Goal: Find specific page/section: Find specific page/section

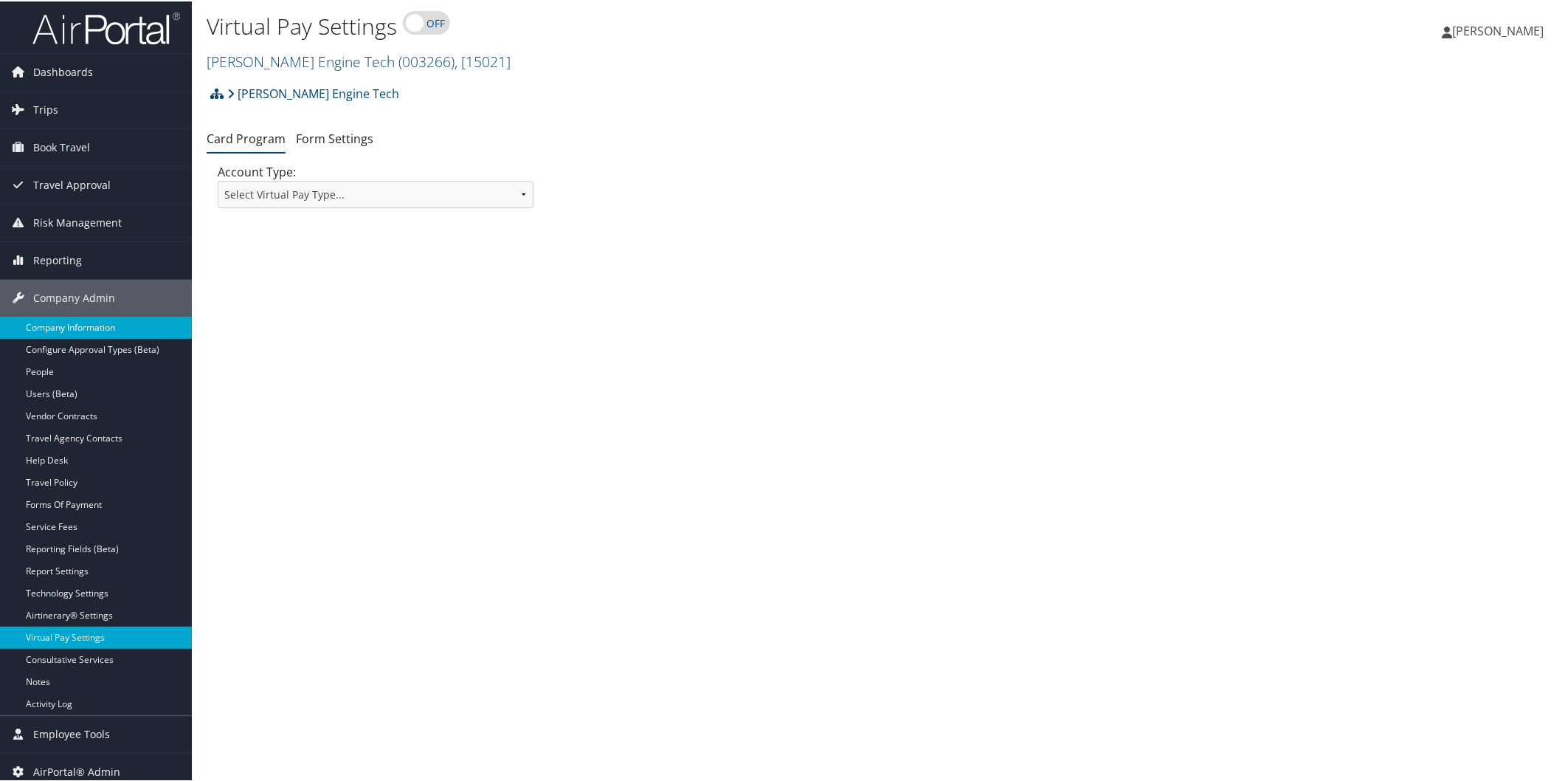
click at [88, 337] on link "Company Information" at bounding box center [96, 326] width 192 height 22
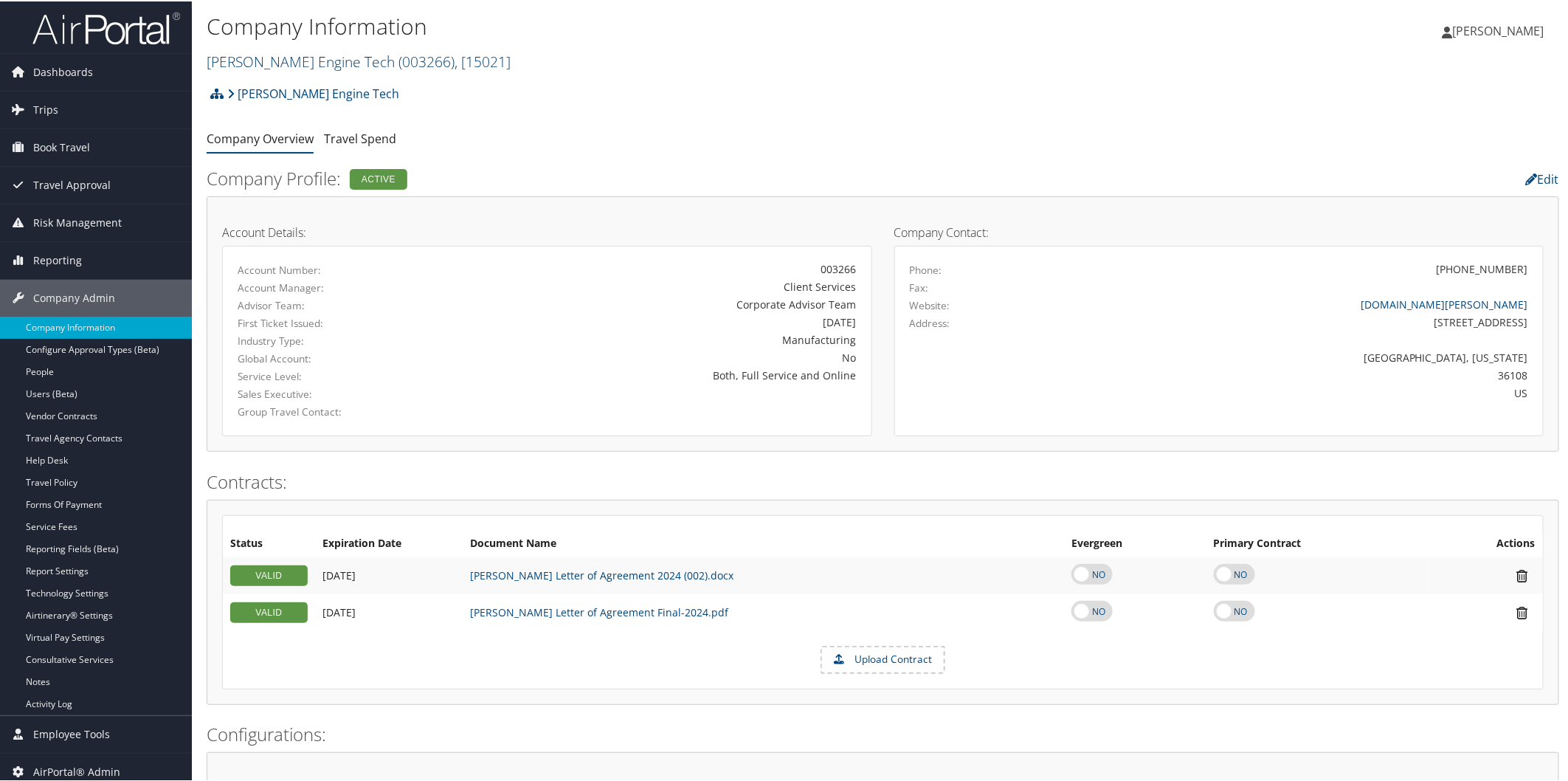
click at [314, 60] on link "Hartzell Engine Tech ( 003266 ) , [ 15021 ]" at bounding box center [358, 60] width 304 height 20
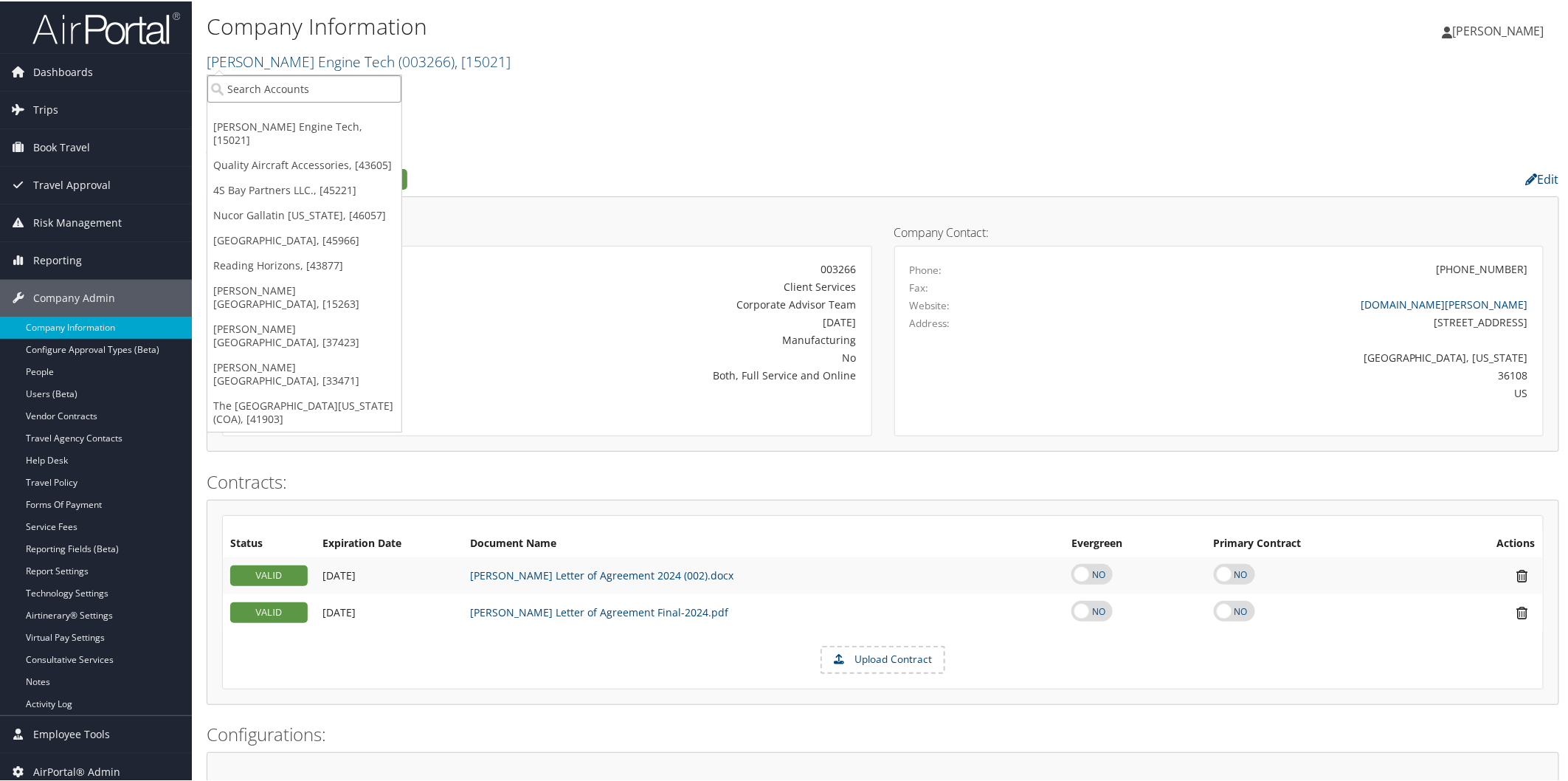
click at [300, 79] on input "search" at bounding box center [304, 87] width 194 height 27
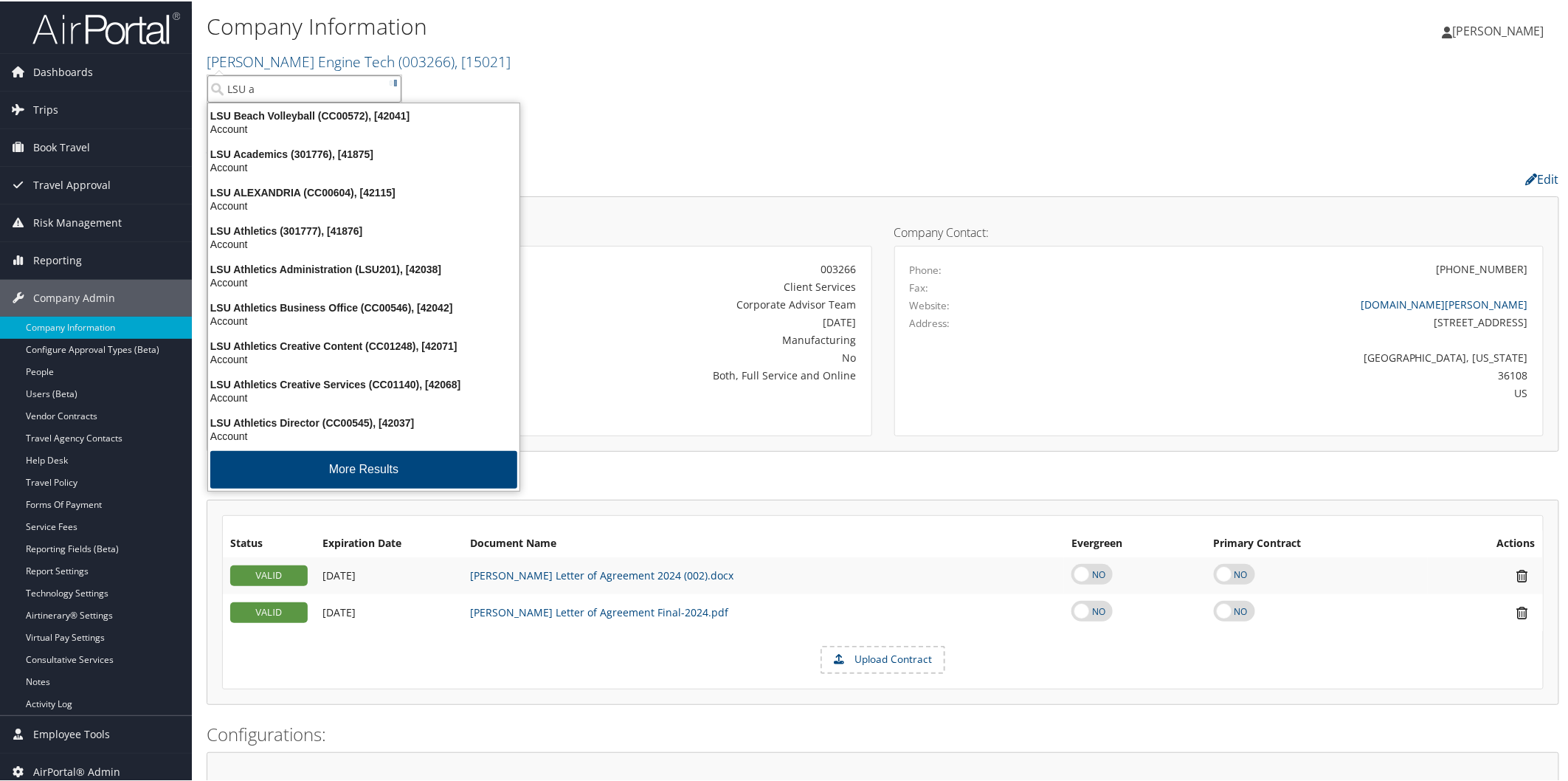
type input "LSU ac"
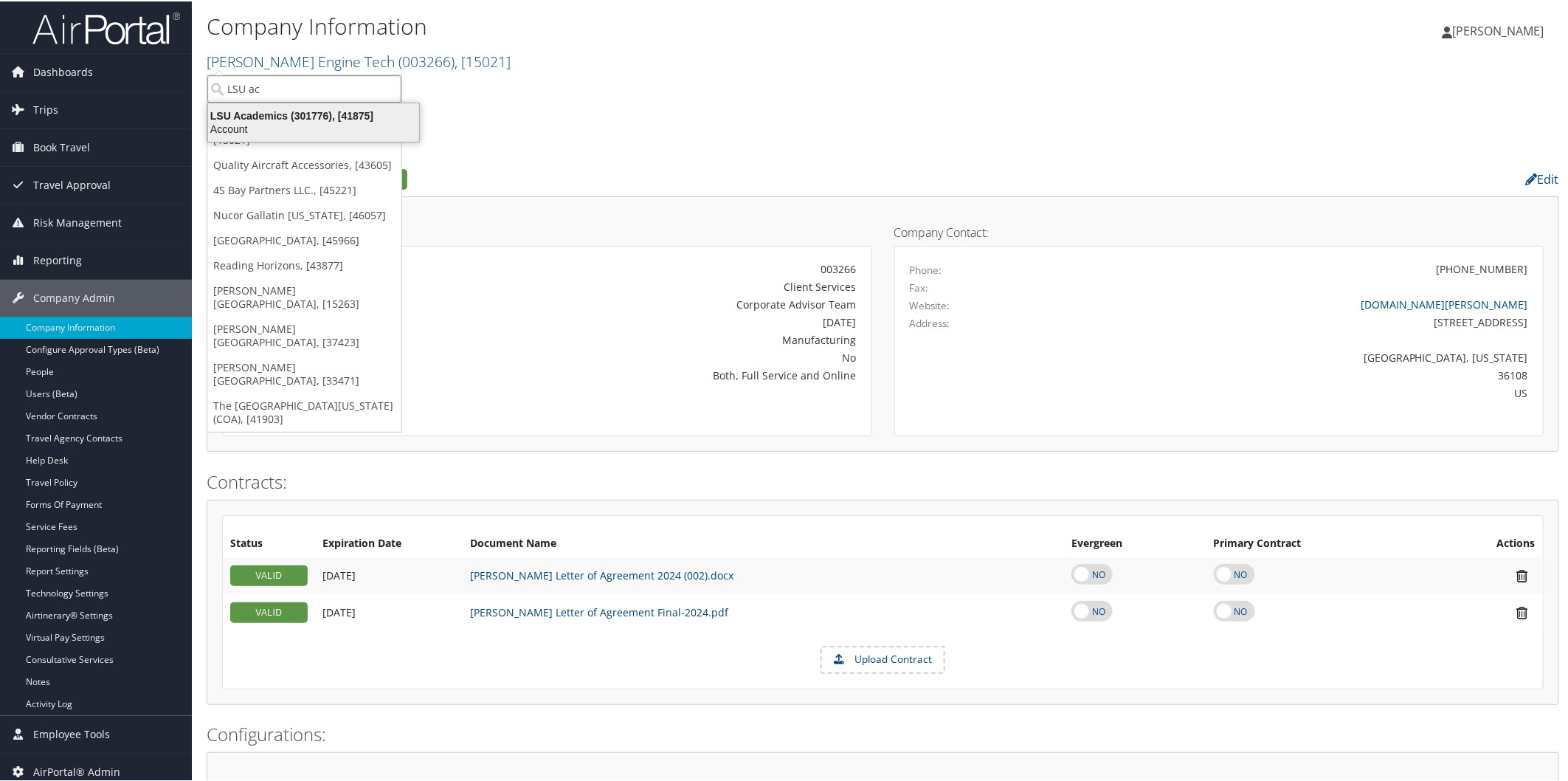
click at [295, 126] on div "Account" at bounding box center [313, 128] width 229 height 13
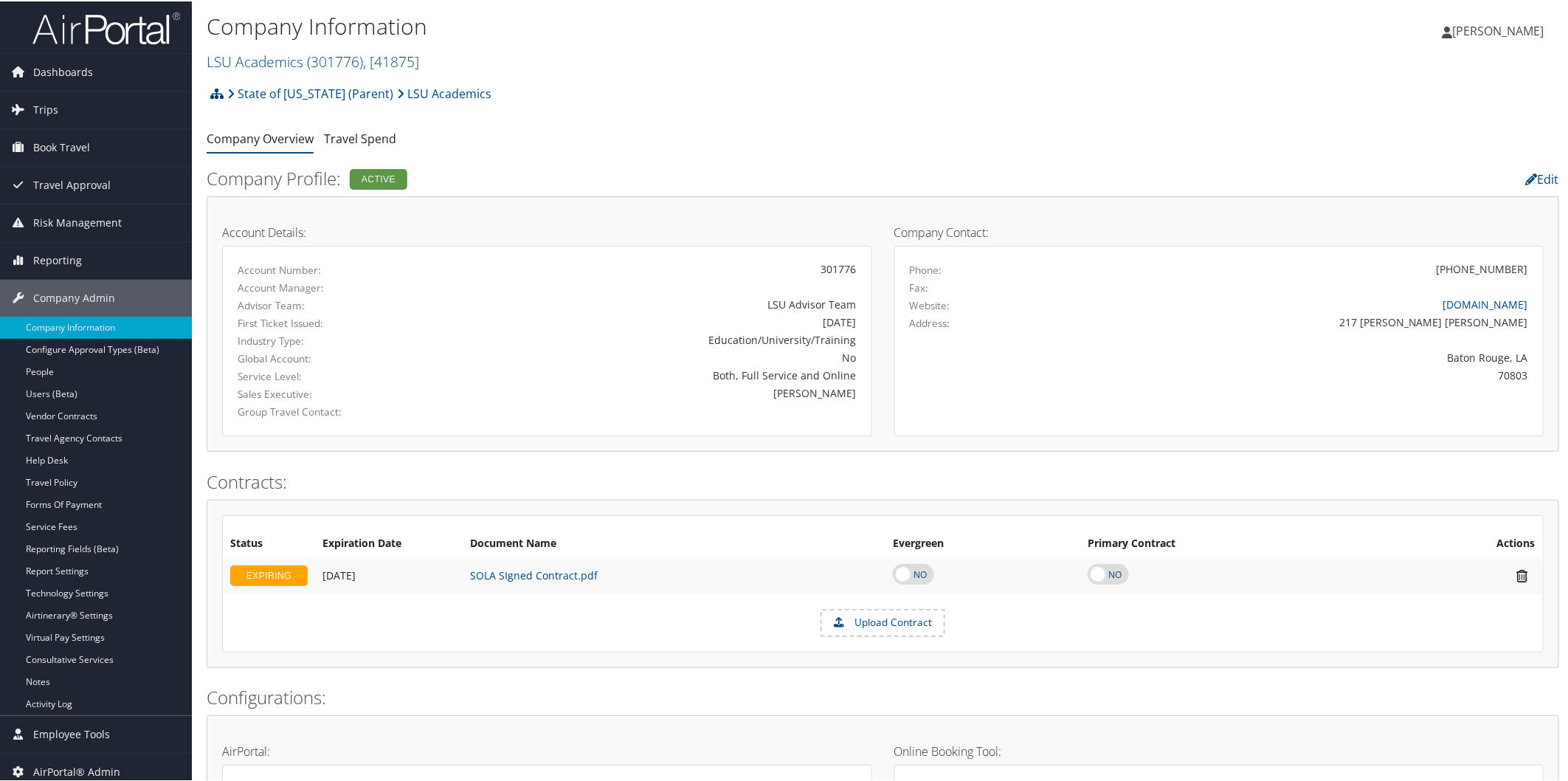
click at [215, 92] on icon at bounding box center [217, 92] width 13 height 12
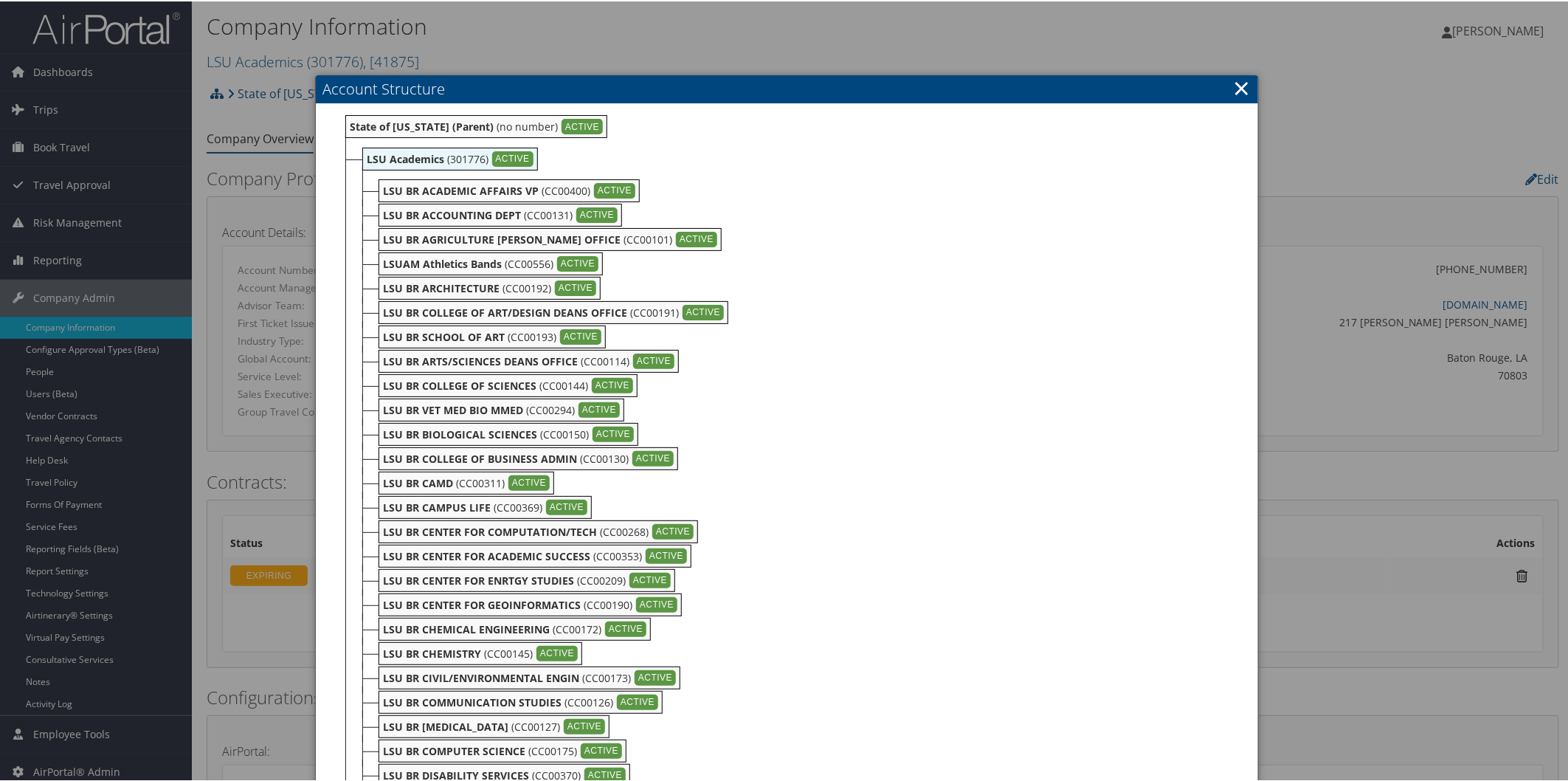
click at [1240, 86] on link "×" at bounding box center [1241, 86] width 17 height 30
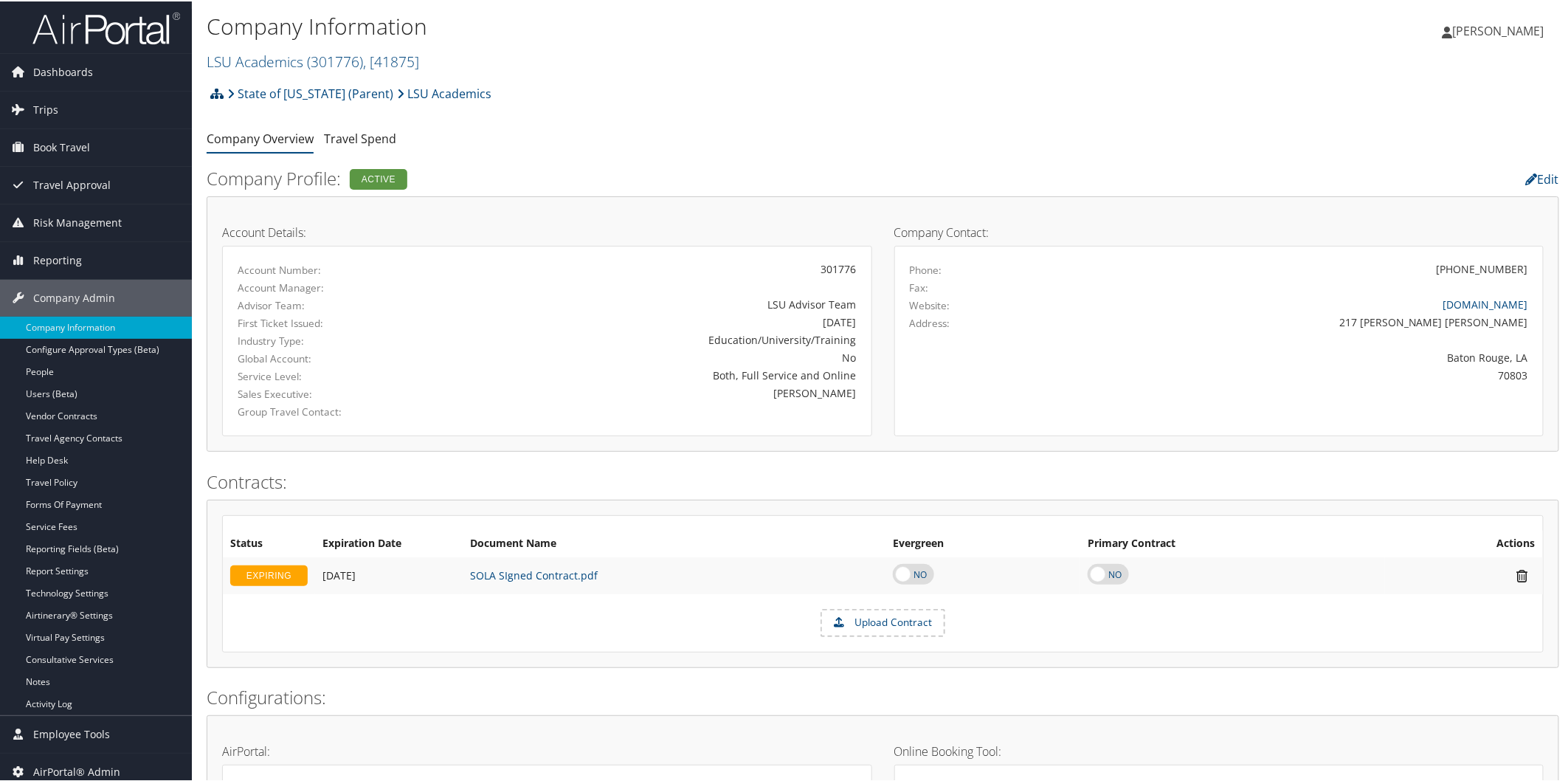
click at [218, 89] on icon at bounding box center [217, 92] width 13 height 12
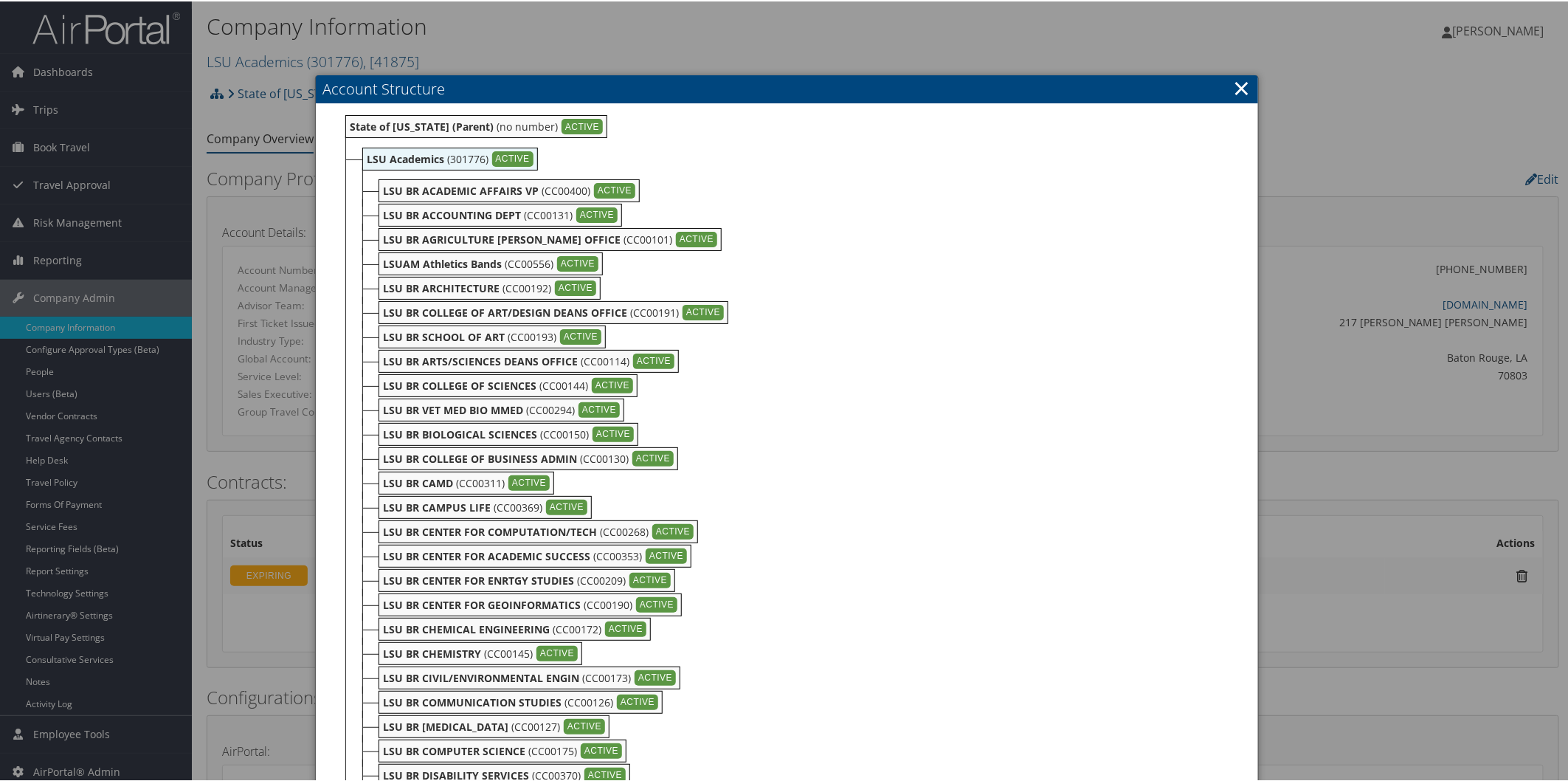
click at [1245, 84] on link "×" at bounding box center [1241, 86] width 17 height 30
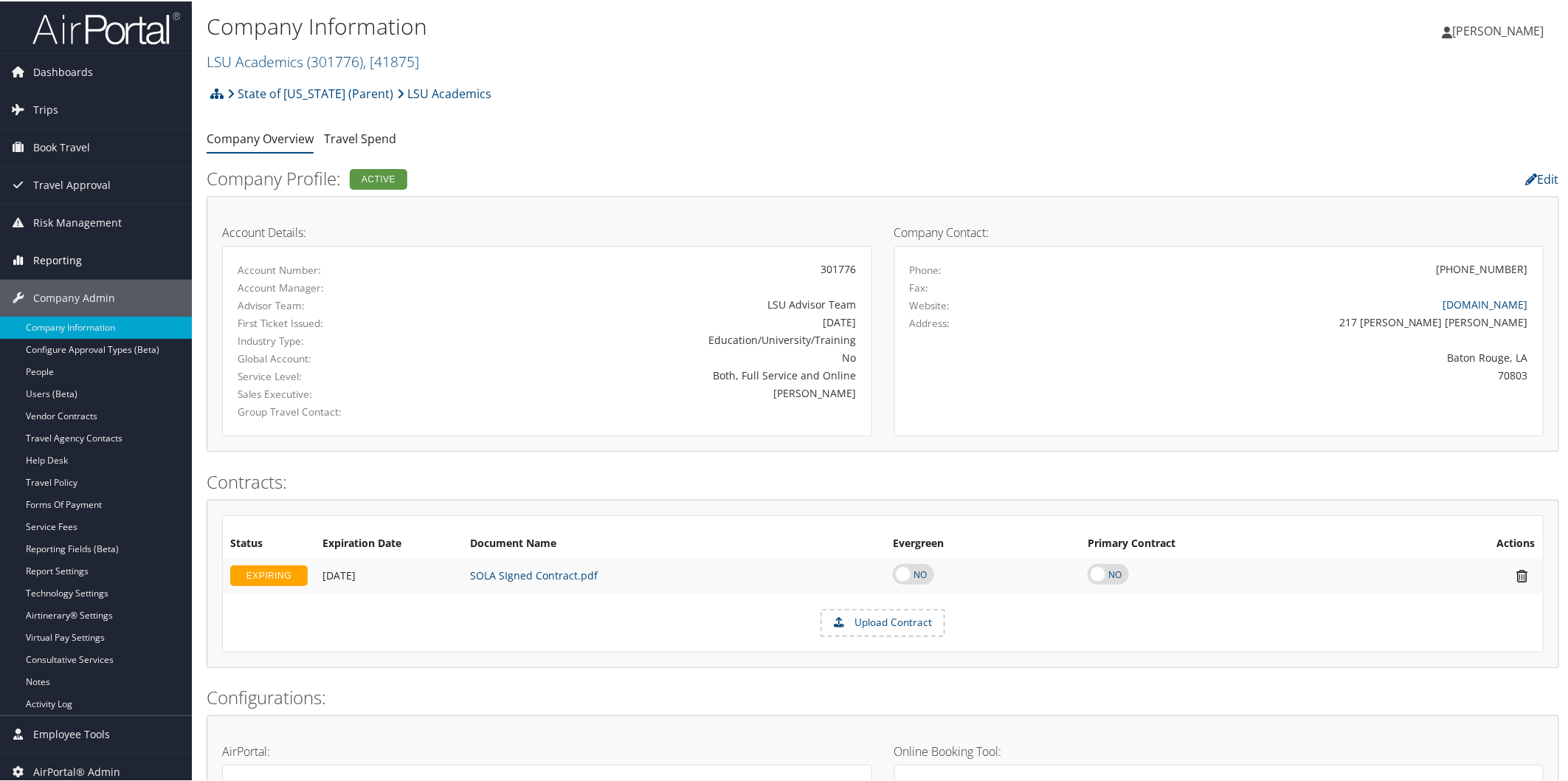
click at [68, 260] on span "Reporting" at bounding box center [58, 259] width 49 height 37
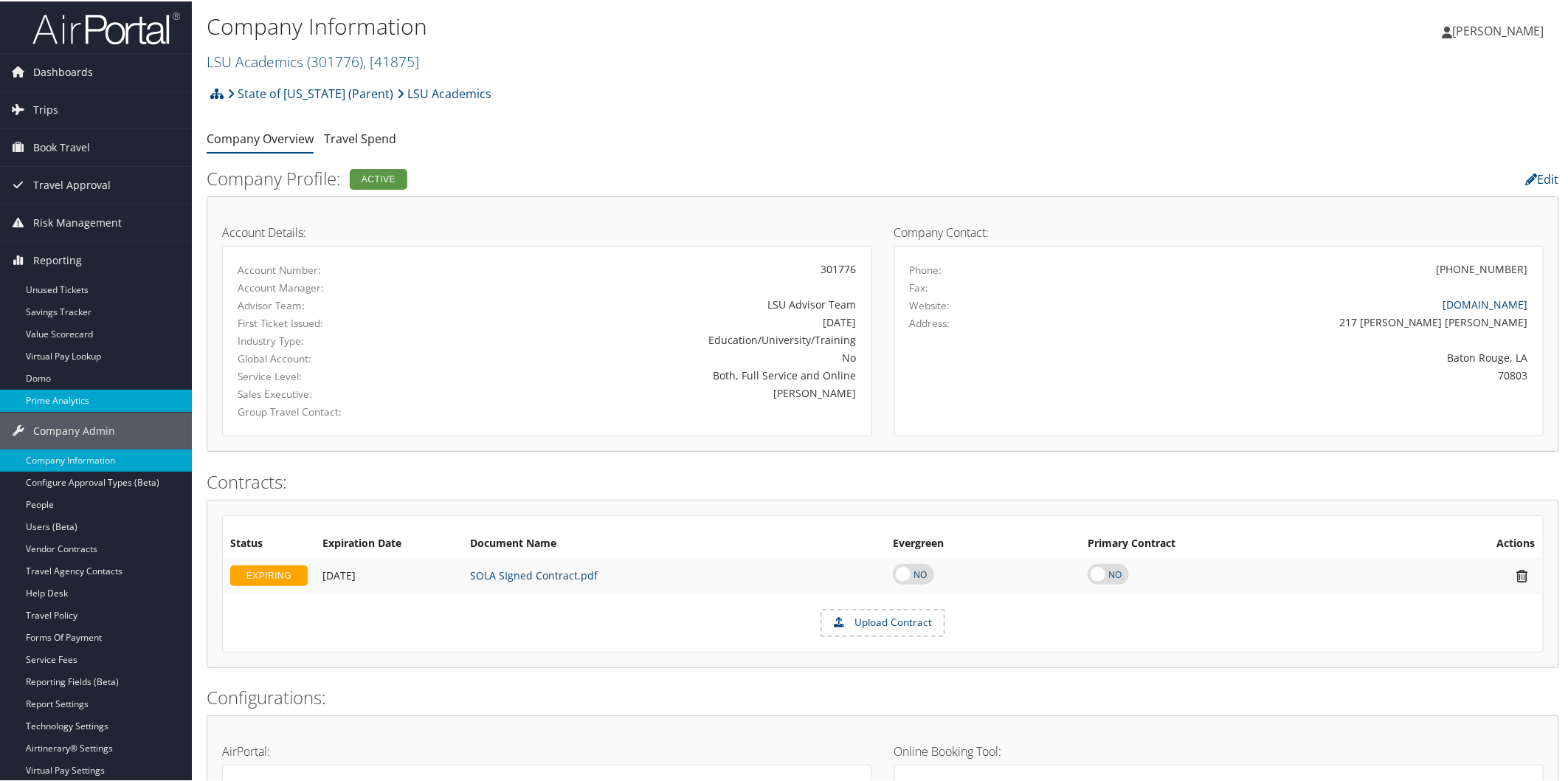
click at [70, 397] on link "Prime Analytics" at bounding box center [96, 399] width 192 height 22
